Goal: Check status

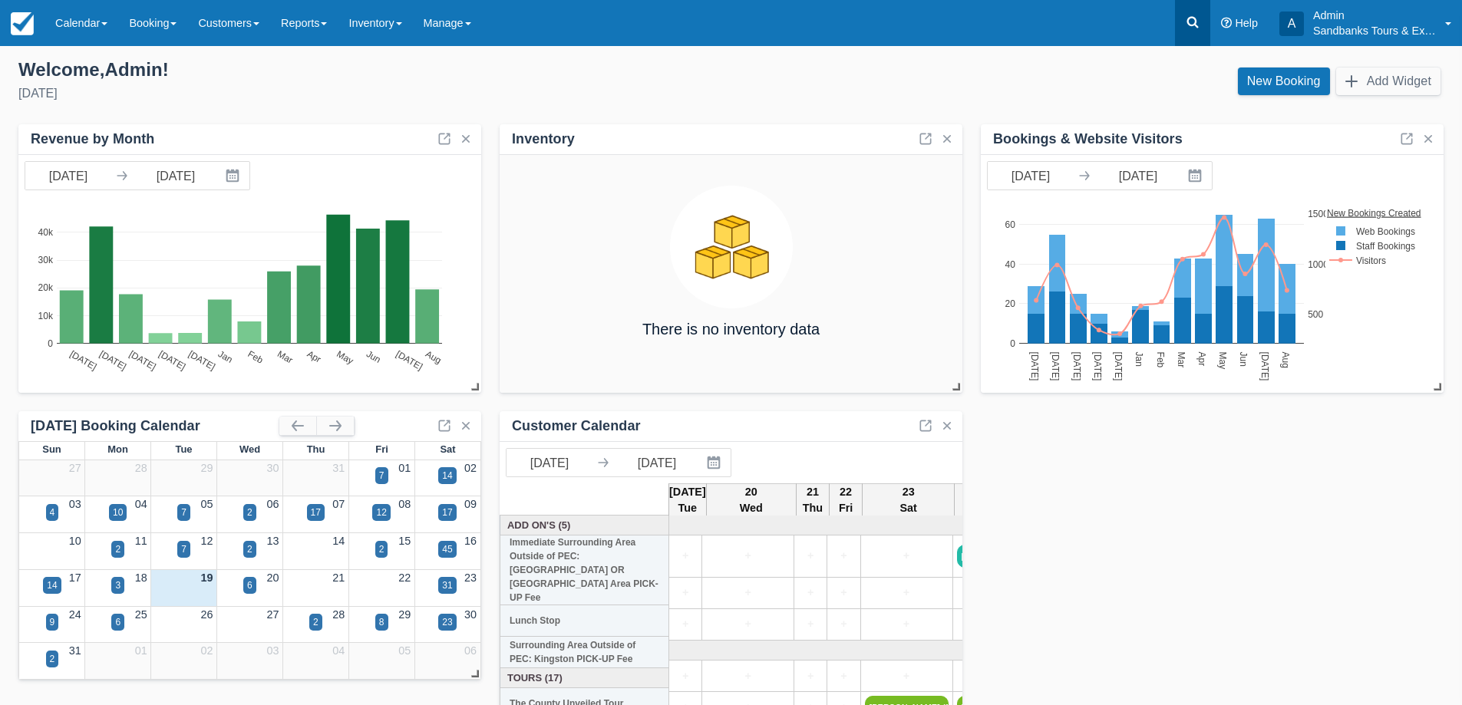
click at [1195, 21] on icon at bounding box center [1193, 23] width 12 height 12
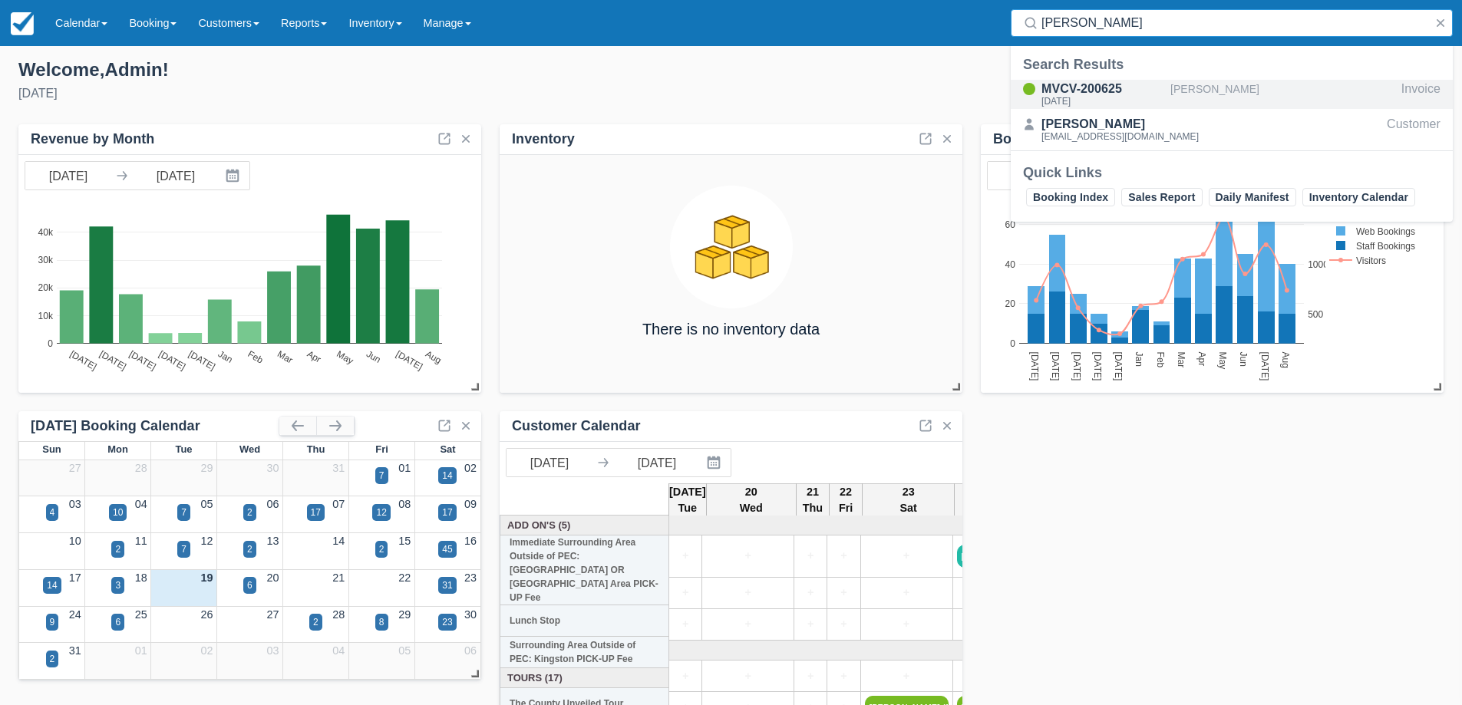
type input "[PERSON_NAME]"
click at [1096, 88] on div "MVCV-200625" at bounding box center [1102, 89] width 123 height 18
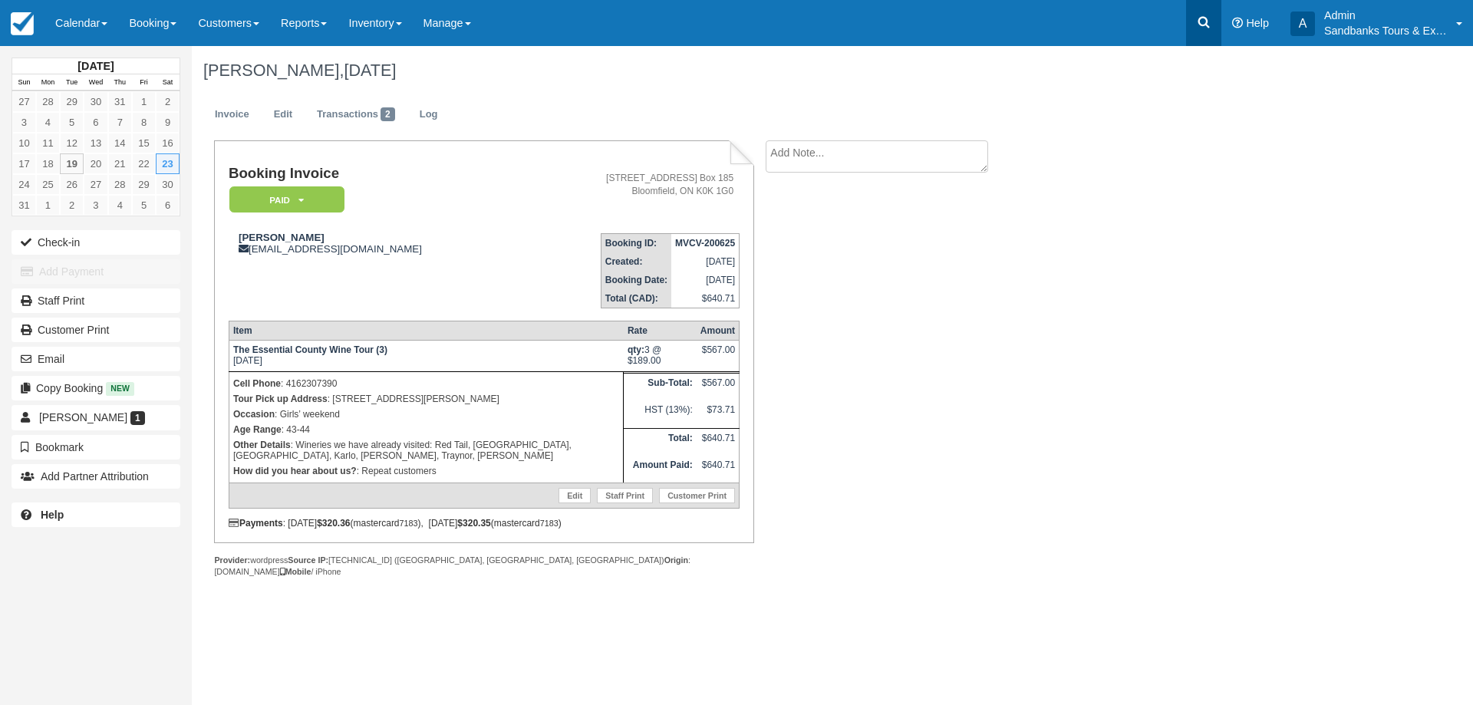
click at [1201, 22] on icon at bounding box center [1203, 22] width 15 height 15
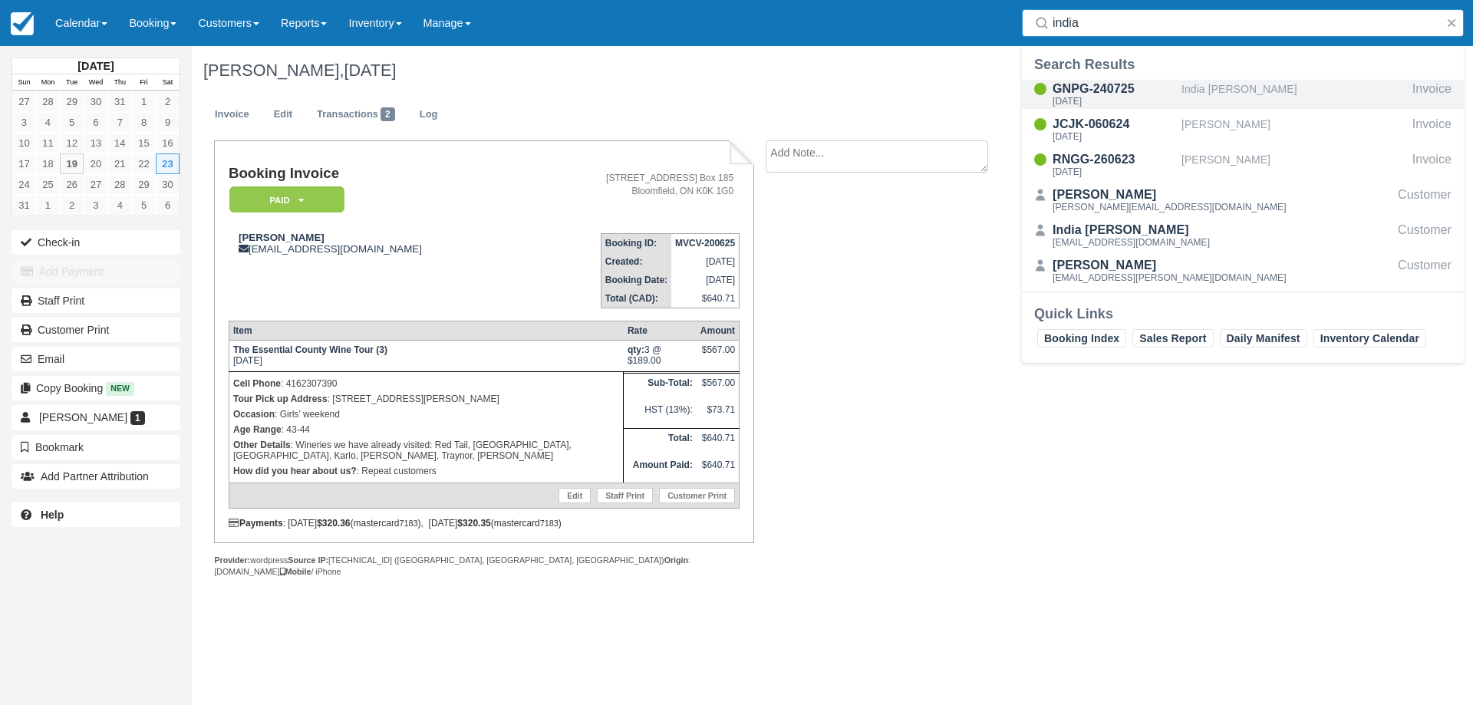
type input "india"
click at [1117, 87] on div "GNPG-240725" at bounding box center [1114, 89] width 123 height 18
